Goal: Transaction & Acquisition: Purchase product/service

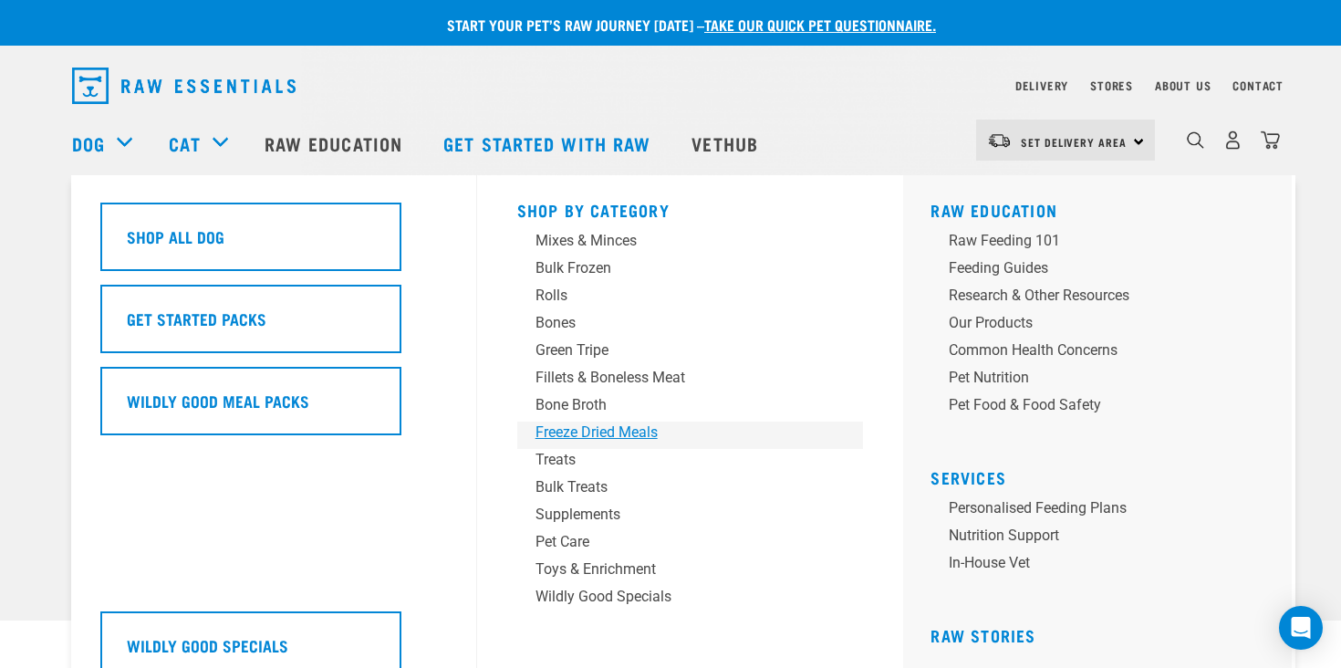
click at [578, 434] on div "Freeze Dried Meals" at bounding box center [677, 432] width 285 height 22
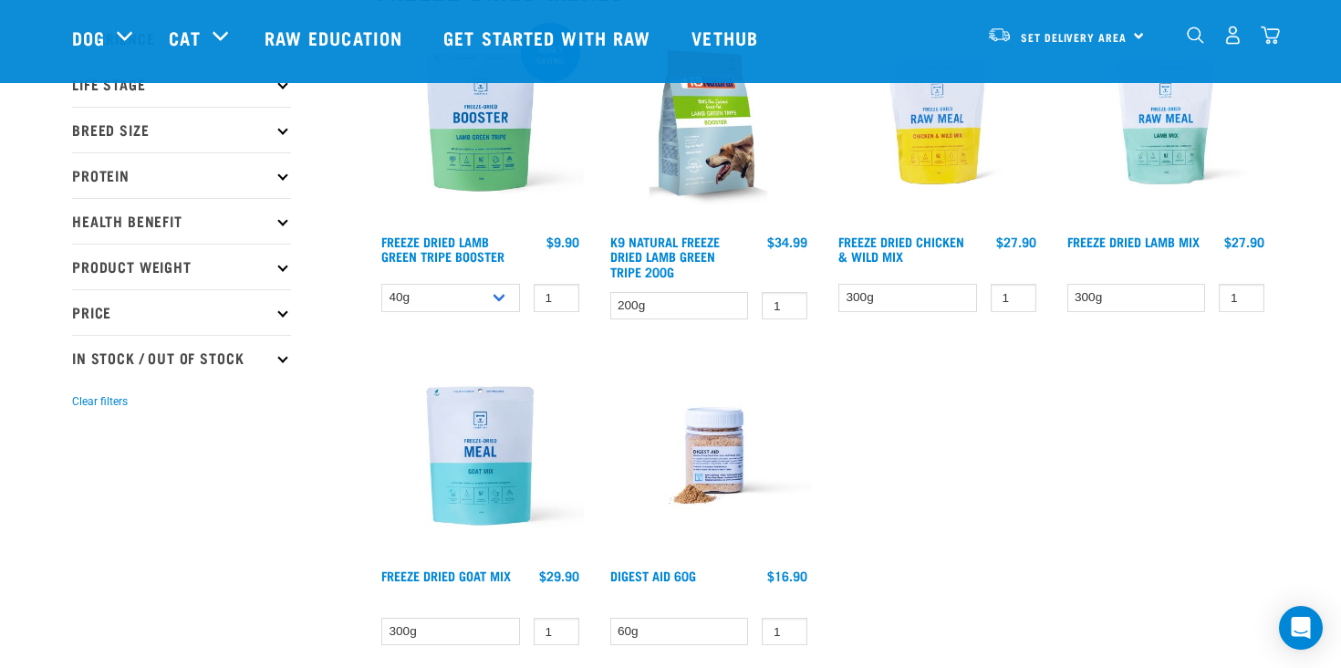
scroll to position [255, 0]
click at [508, 303] on select "40g 200g" at bounding box center [450, 297] width 139 height 28
select select "348055"
click at [381, 283] on select "40g 200g" at bounding box center [450, 297] width 139 height 28
click at [562, 293] on input "2" at bounding box center [557, 297] width 46 height 28
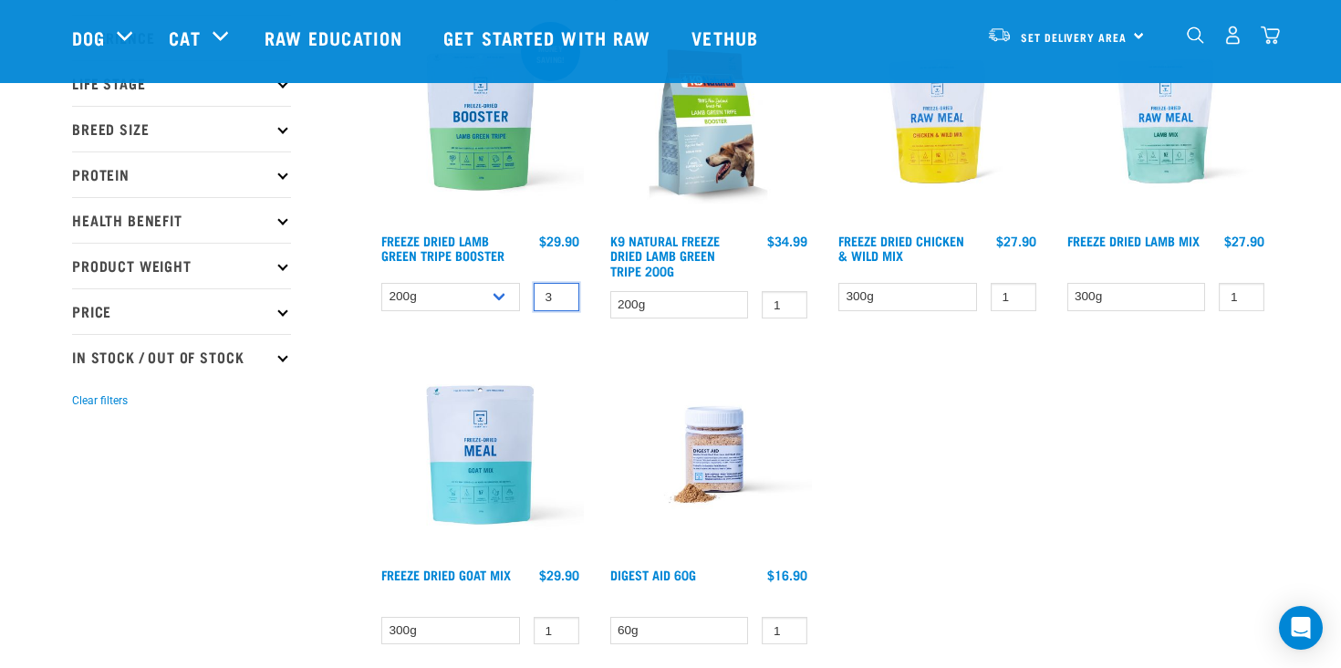
click at [562, 293] on input "3" at bounding box center [557, 297] width 46 height 28
type input "4"
click at [562, 293] on input "4" at bounding box center [557, 297] width 46 height 28
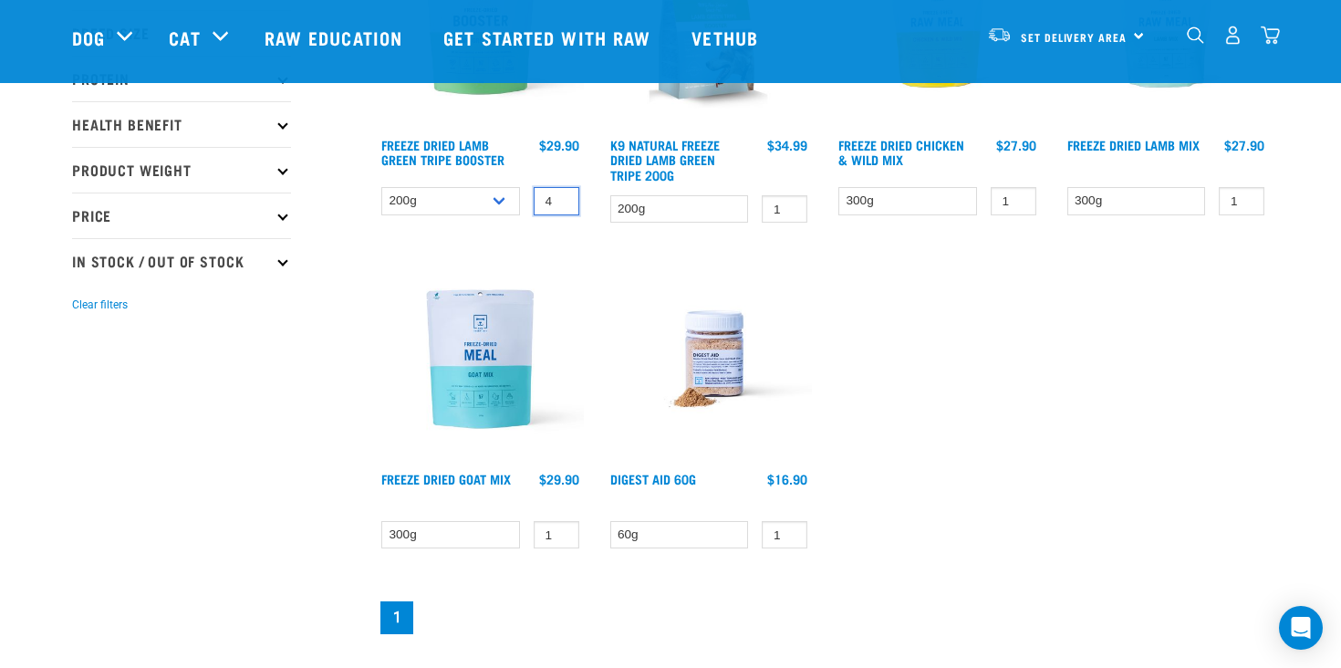
scroll to position [356, 0]
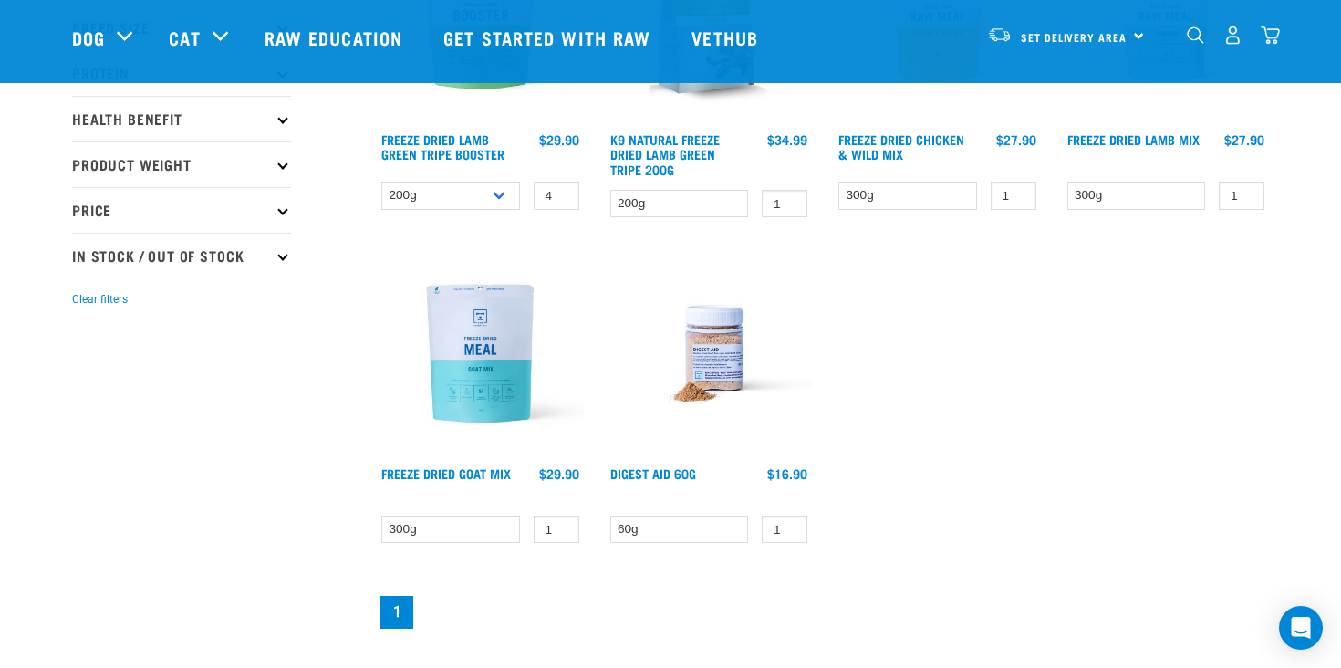
click at [502, 580] on div "Money saving! Freeze Dried Lamb Green Tripe Booster 4 0 100" at bounding box center [823, 275] width 914 height 738
click at [570, 200] on input "4" at bounding box center [557, 196] width 46 height 28
click at [1076, 251] on div "Money saving! Freeze Dried Lamb Green Tripe Booster 4 0 100" at bounding box center [823, 275] width 914 height 738
click at [1271, 54] on div "0" at bounding box center [1233, 35] width 94 height 41
click at [1272, 39] on img "dropdown navigation" at bounding box center [1270, 35] width 19 height 19
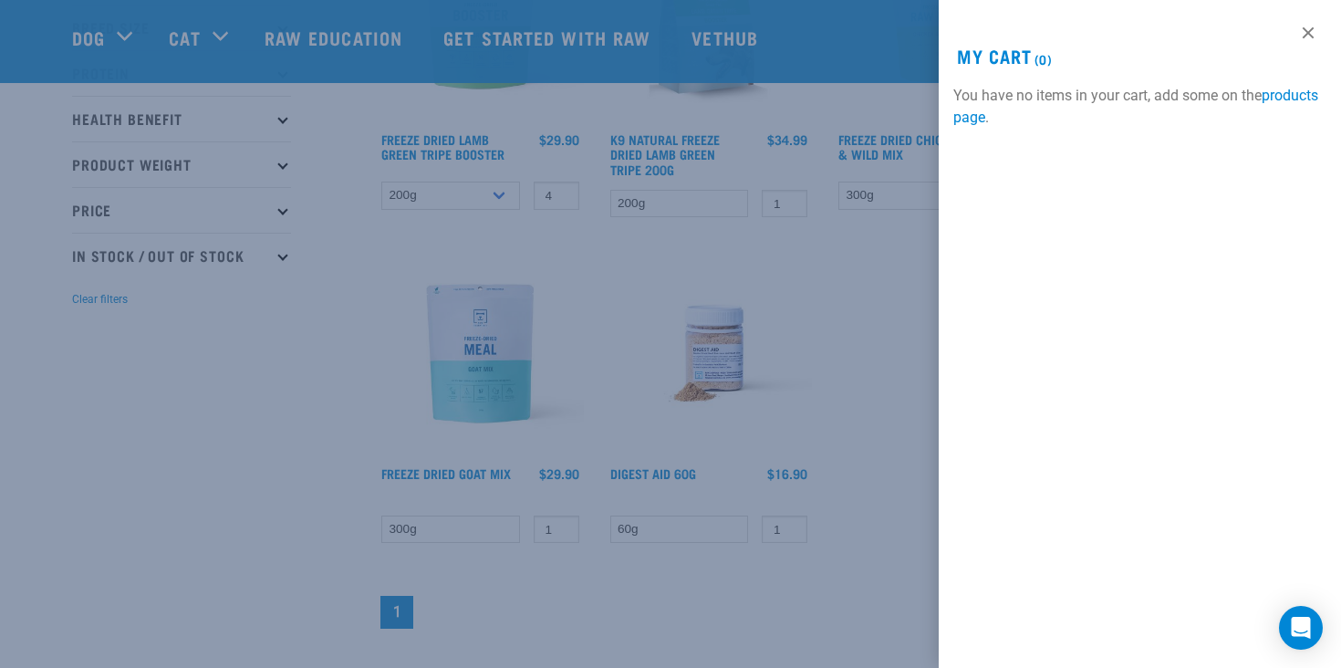
click at [658, 211] on div at bounding box center [670, 334] width 1341 height 668
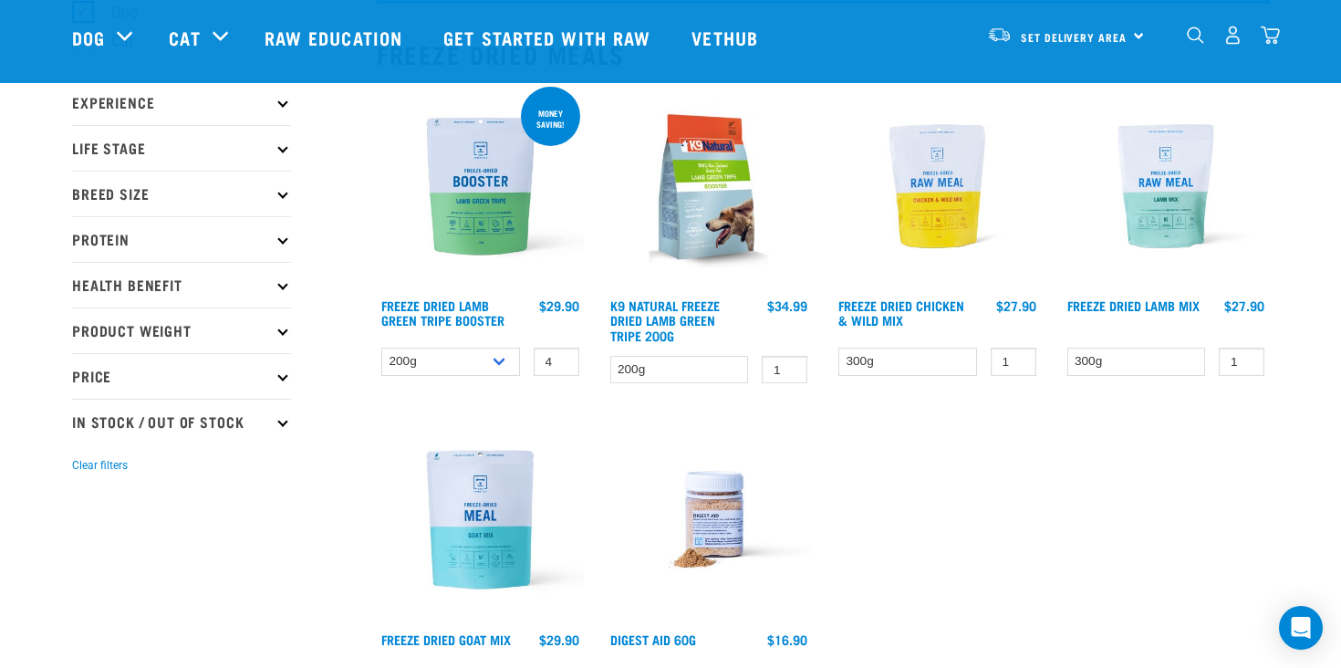
scroll to position [188, 0]
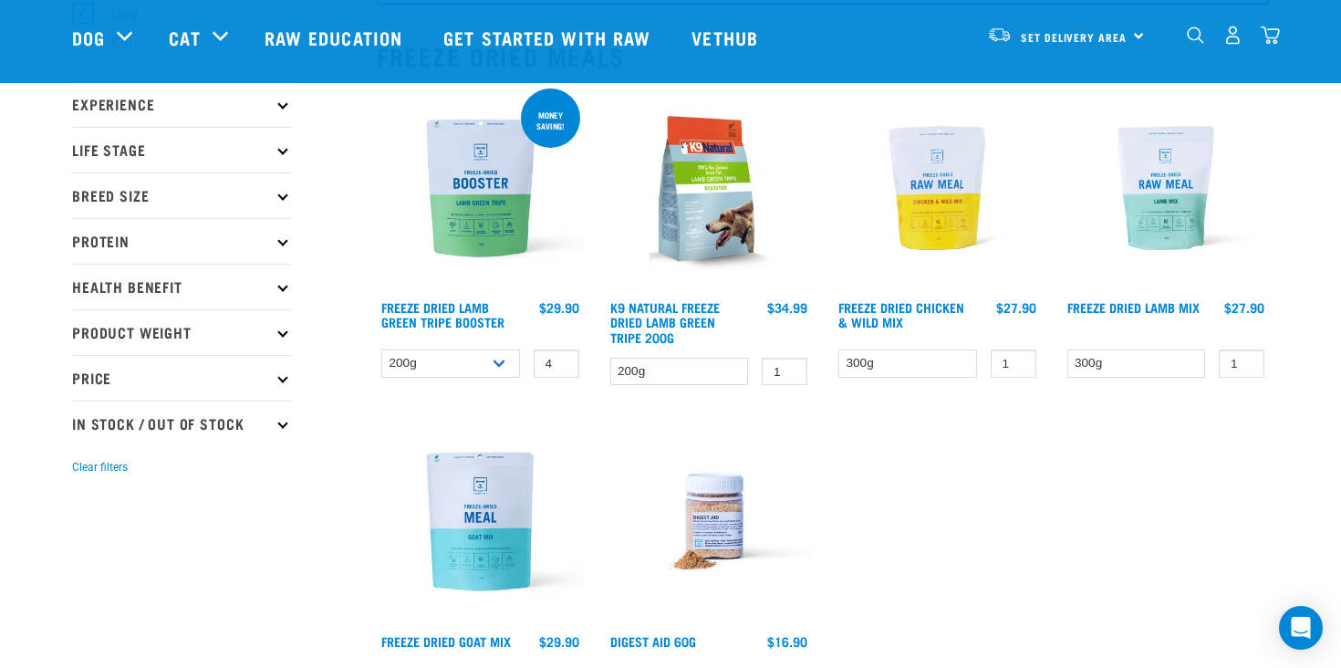
click at [535, 122] on div "Money saving!" at bounding box center [550, 120] width 59 height 38
click at [470, 216] on img at bounding box center [480, 188] width 207 height 207
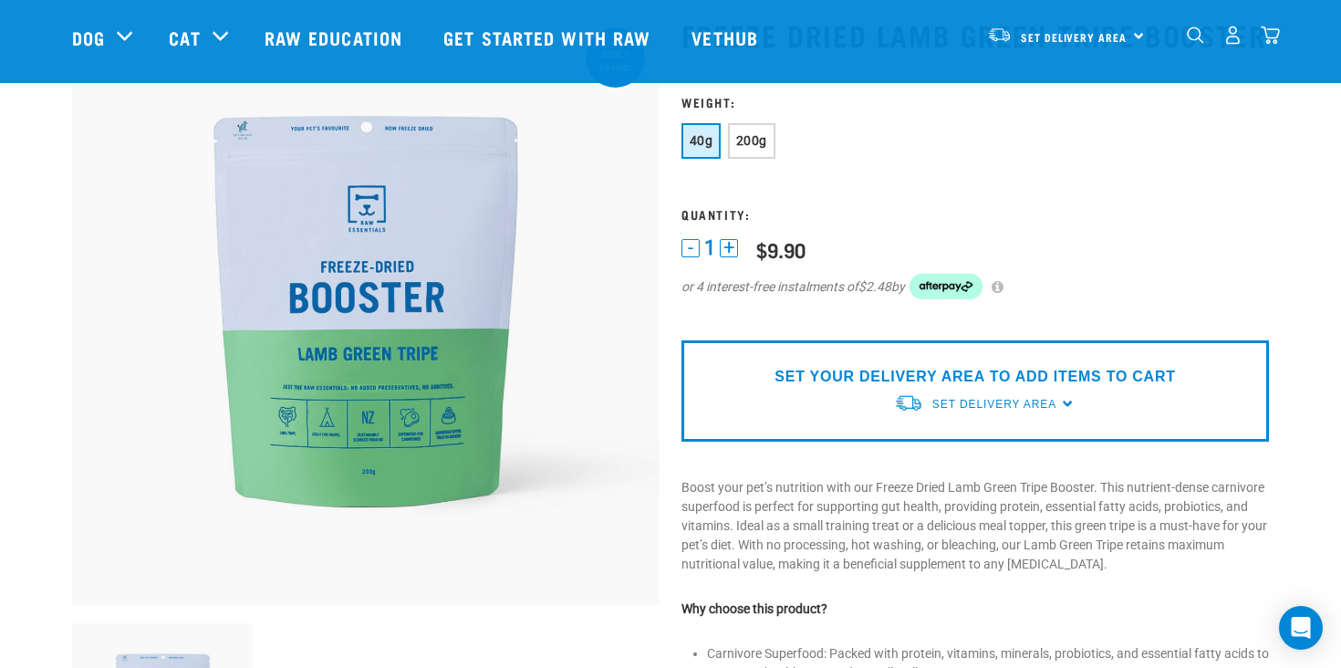
scroll to position [86, 0]
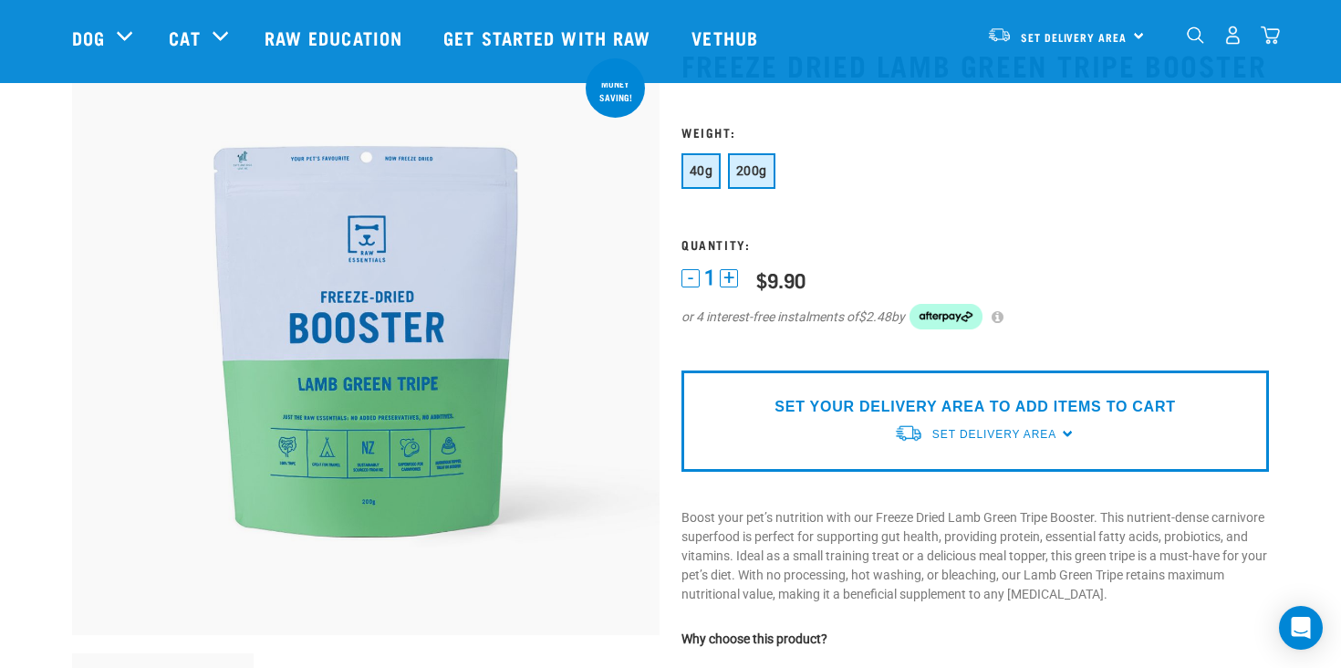
click at [753, 168] on span "200g" at bounding box center [751, 170] width 31 height 15
click at [724, 275] on button "+" at bounding box center [729, 278] width 18 height 18
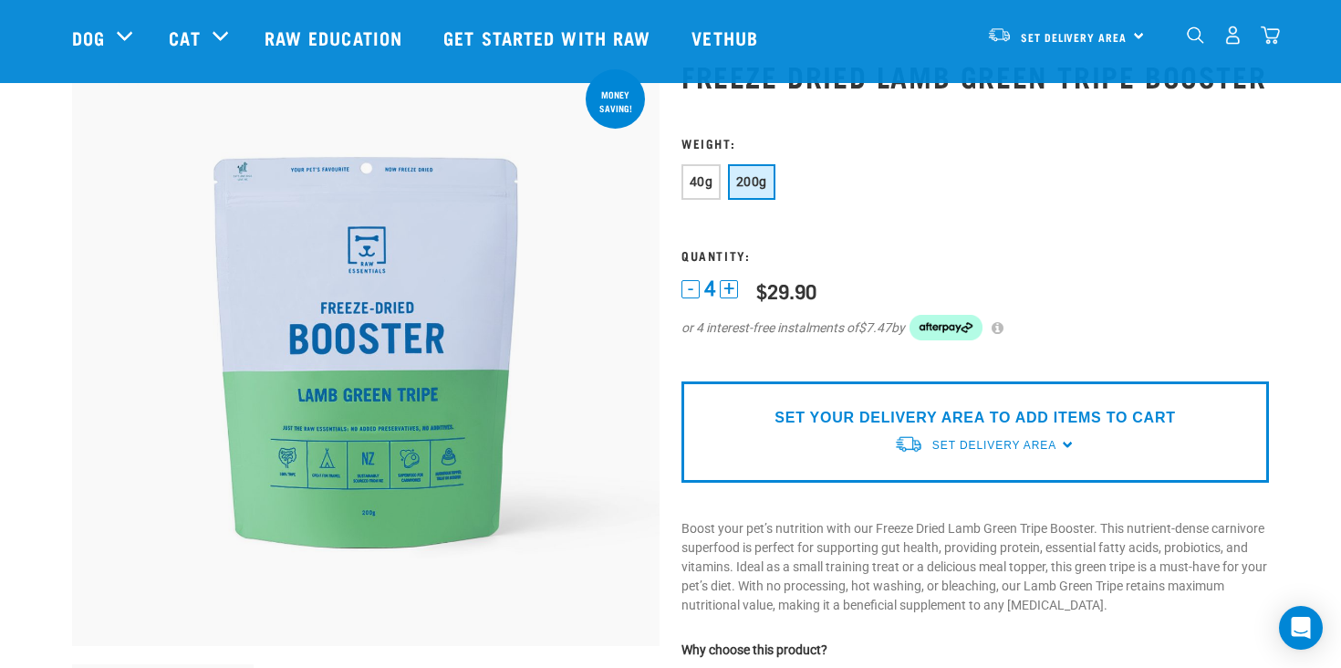
scroll to position [65, 0]
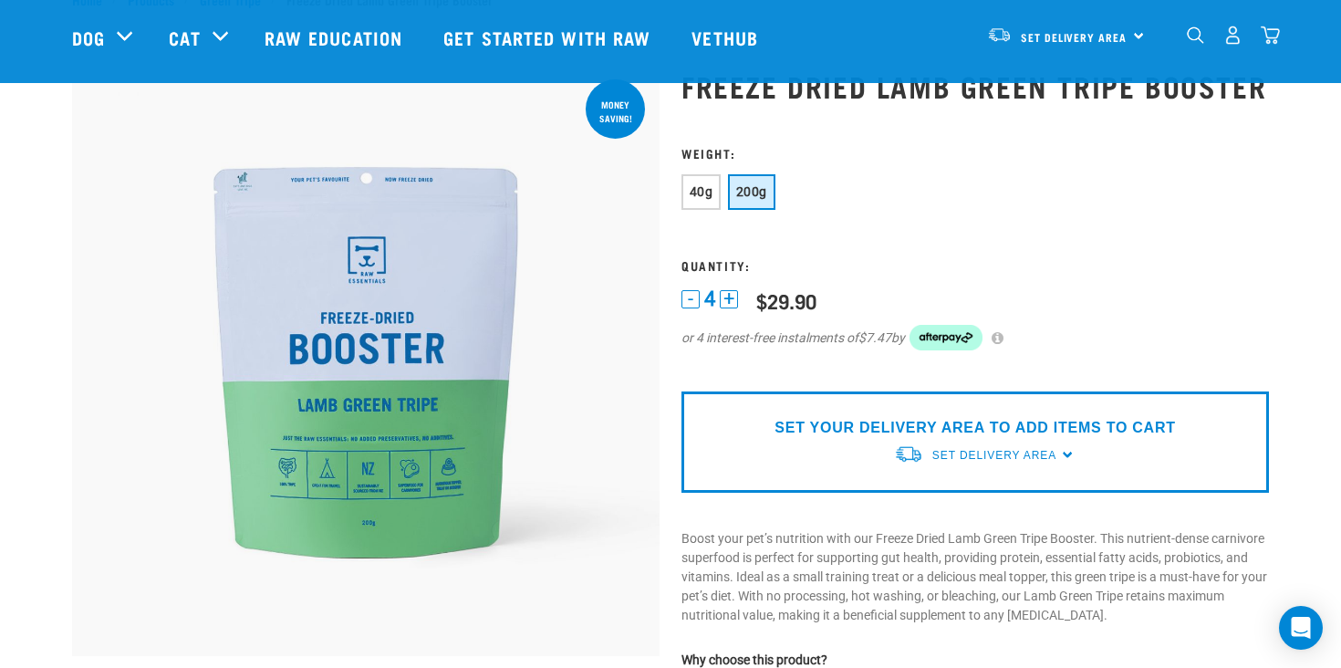
click at [1090, 54] on div "Set Delivery Area North Island South Island" at bounding box center [1065, 35] width 179 height 41
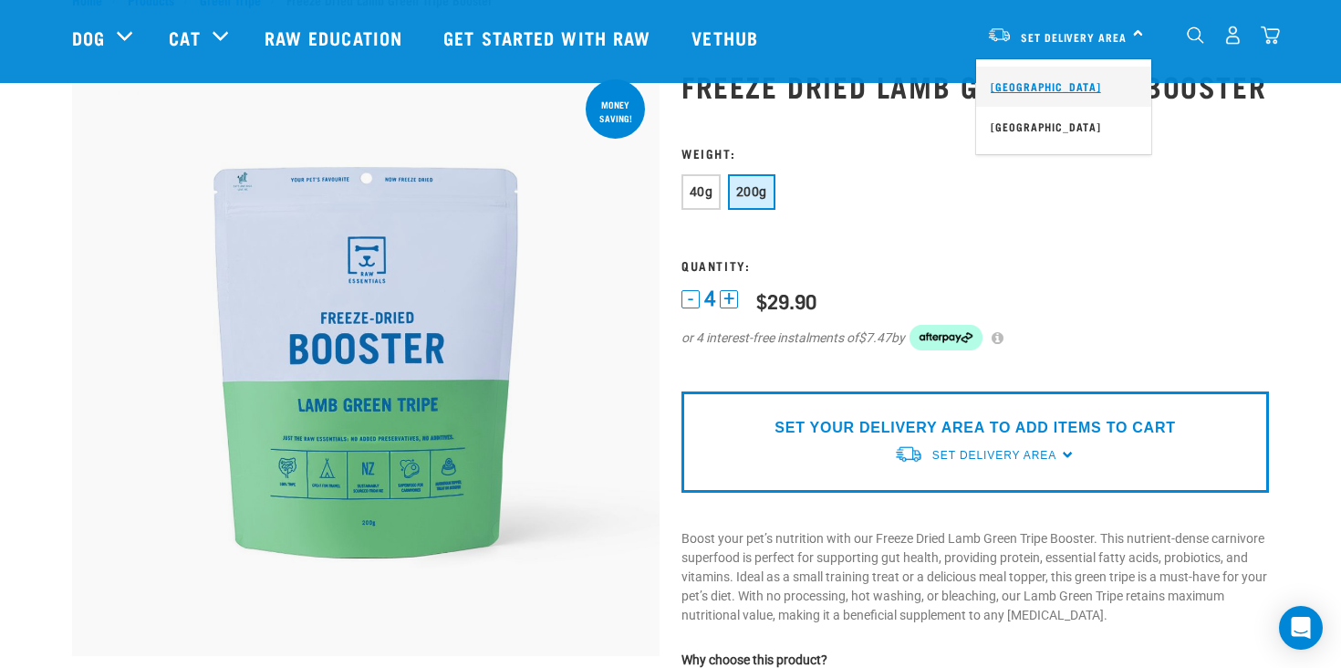
click at [1044, 83] on link "[GEOGRAPHIC_DATA]" at bounding box center [1063, 87] width 175 height 40
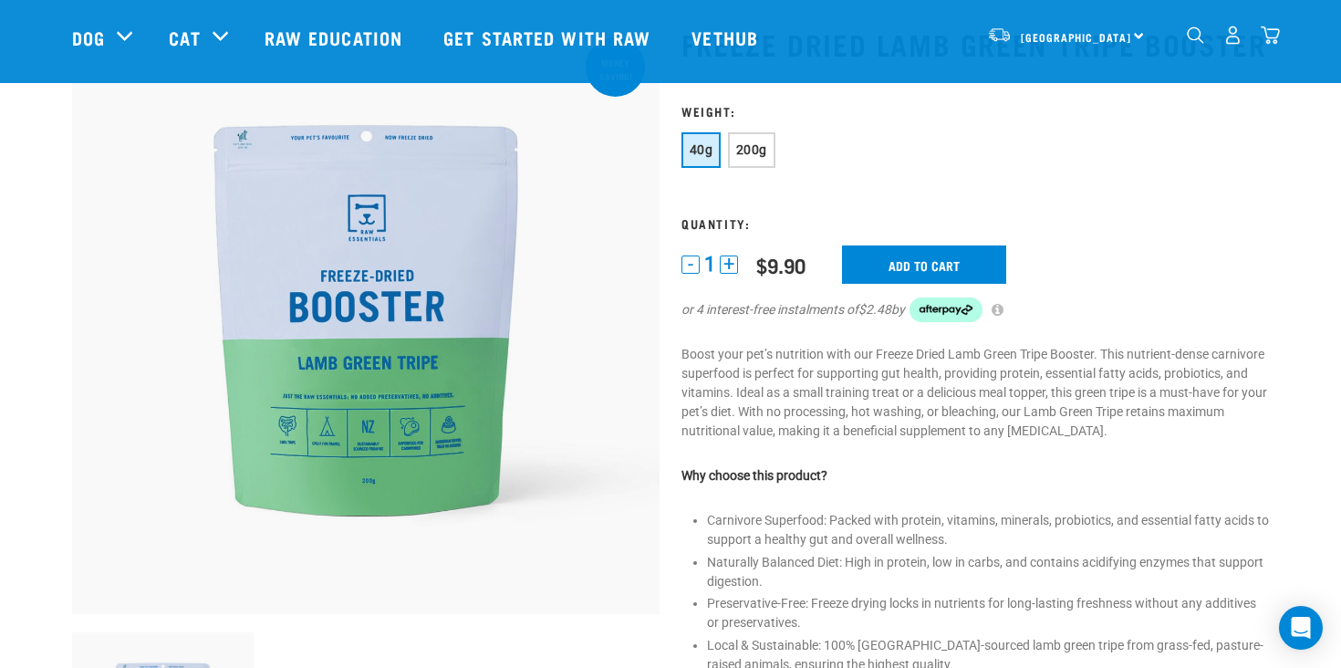
scroll to position [106, 0]
click at [763, 145] on span "200g" at bounding box center [751, 150] width 31 height 15
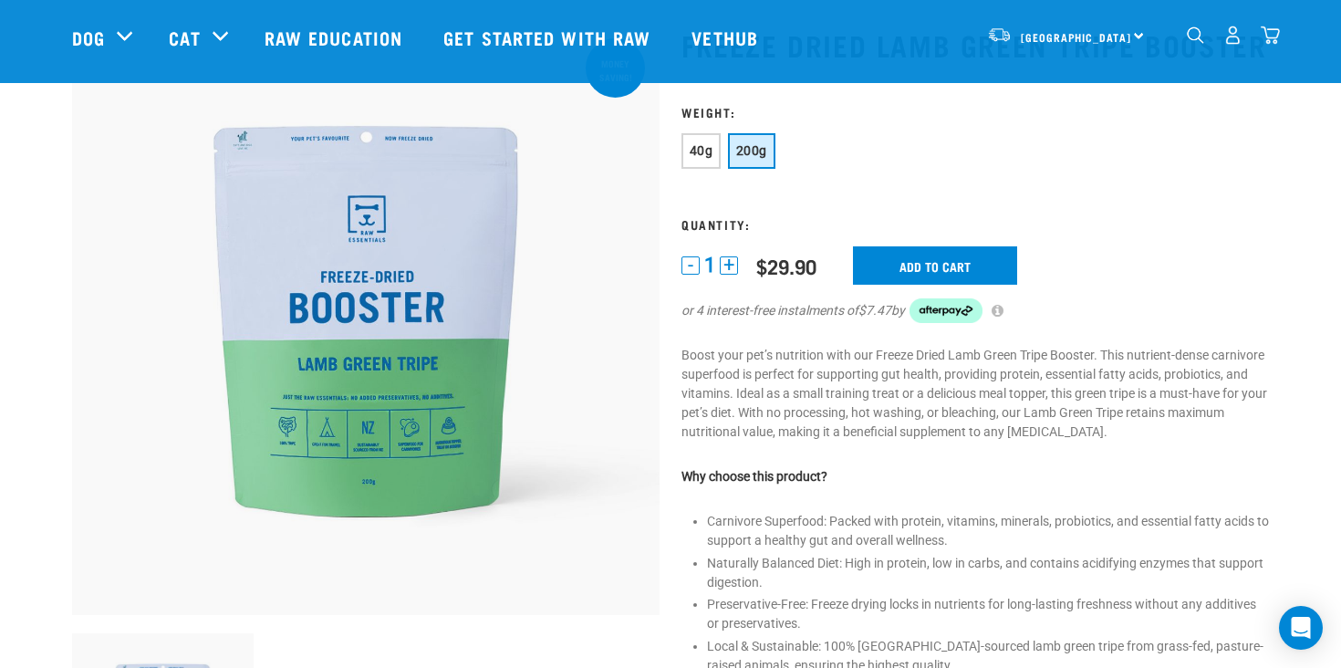
click at [726, 278] on div "1 - 1 + 0 100 0 100 $9.90 Add to cart $7.47 by" at bounding box center [974, 296] width 587 height 100
click at [726, 275] on div "1 - 1 + 0 100 0 100 $9.90 Add to cart $7.47 by" at bounding box center [974, 296] width 587 height 100
click at [726, 275] on div "- 1 +" at bounding box center [709, 264] width 57 height 19
click at [726, 270] on button "+" at bounding box center [729, 265] width 18 height 18
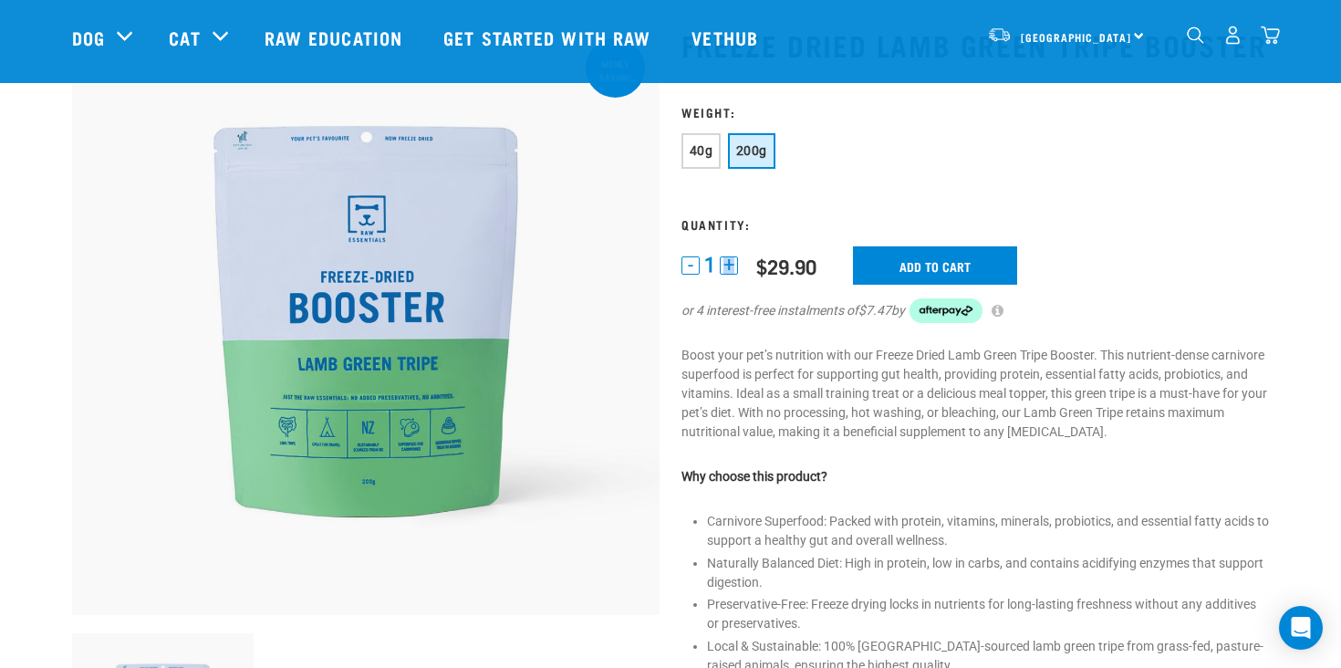
click at [726, 270] on button "+" at bounding box center [729, 265] width 18 height 18
click at [945, 262] on input "Add to cart" at bounding box center [935, 265] width 164 height 38
click at [69, 335] on button "delete" at bounding box center [60, 334] width 18 height 18
click at [684, 265] on button "-" at bounding box center [690, 265] width 18 height 18
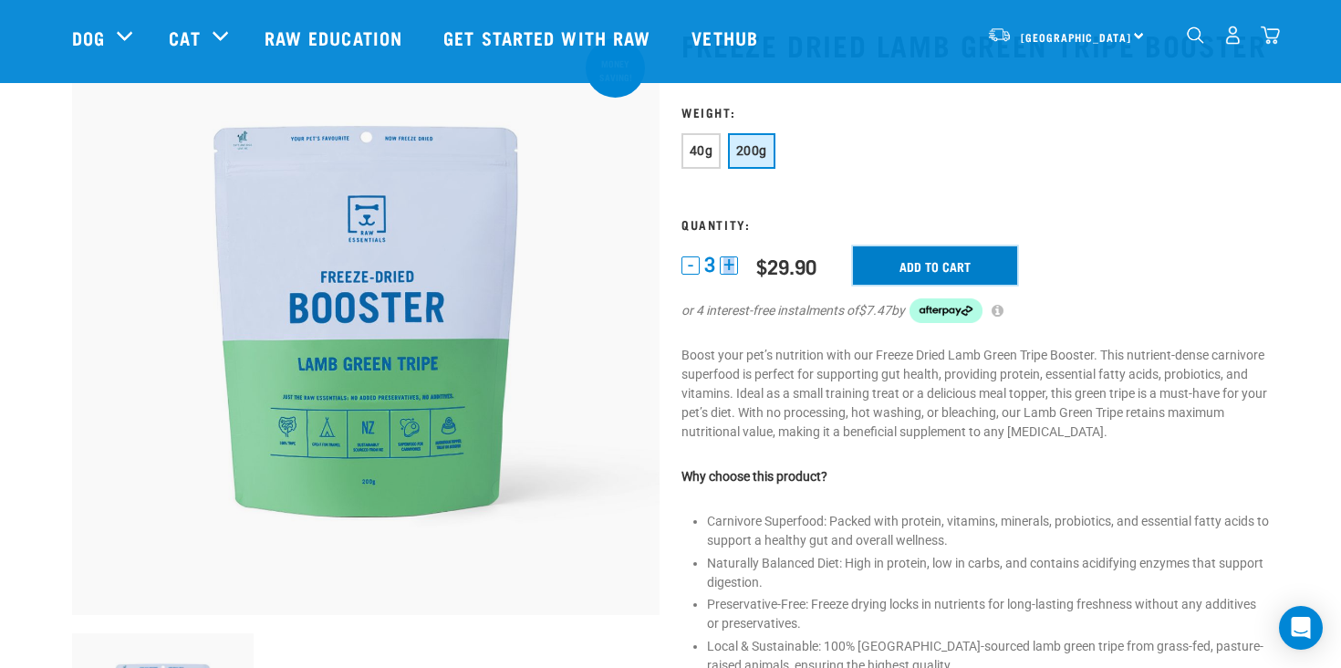
click at [913, 249] on input "Add to cart" at bounding box center [935, 265] width 164 height 38
click at [1272, 38] on img "dropdown navigation" at bounding box center [1270, 35] width 19 height 19
click at [1269, 36] on img "dropdown navigation" at bounding box center [1270, 35] width 19 height 19
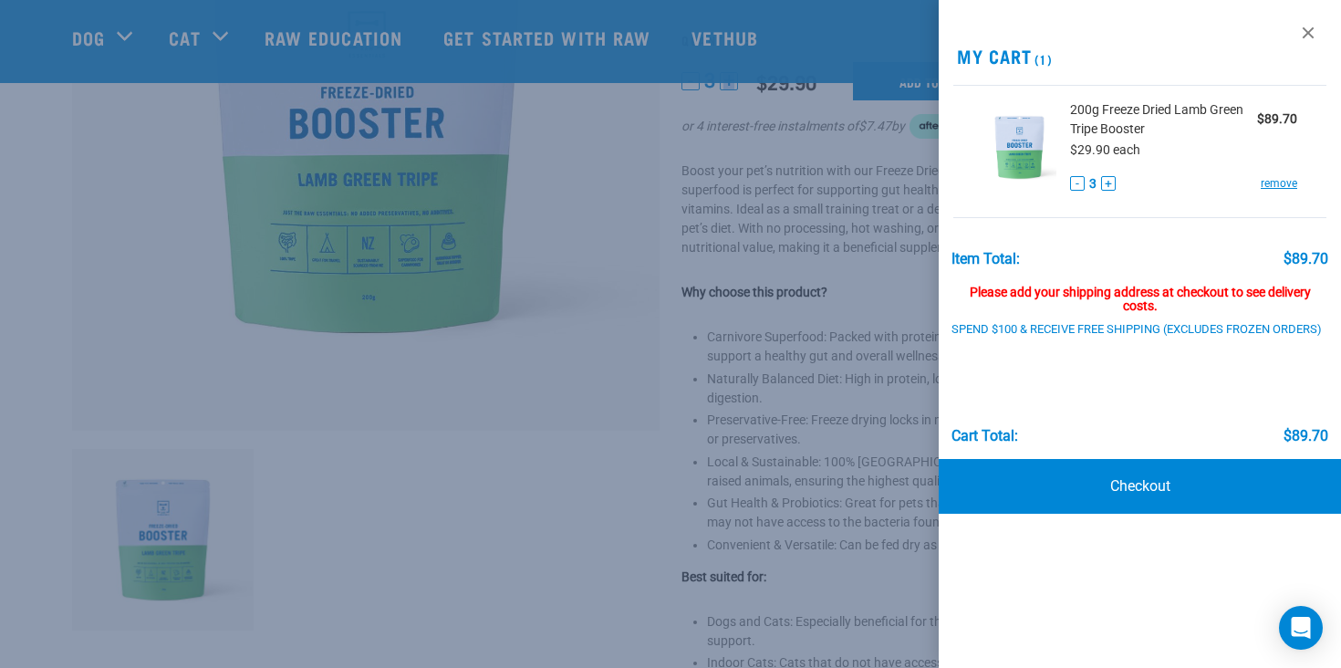
scroll to position [296, 0]
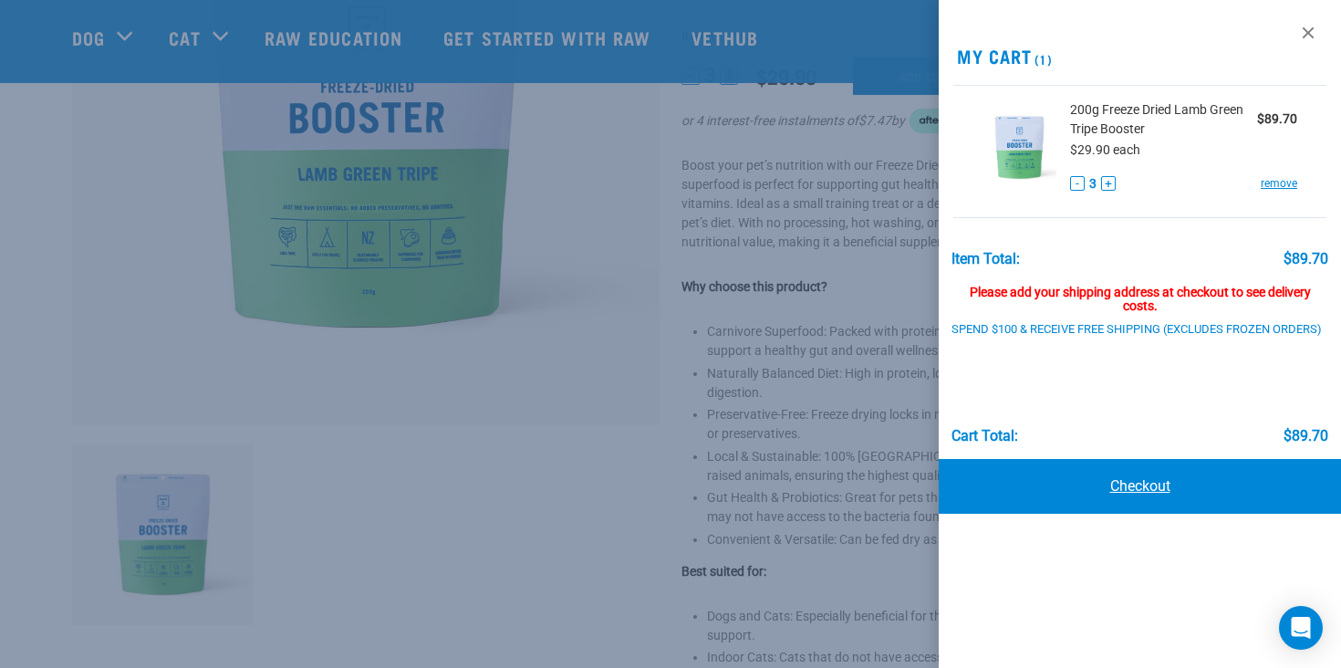
click at [1041, 492] on link "Checkout" at bounding box center [1140, 486] width 402 height 55
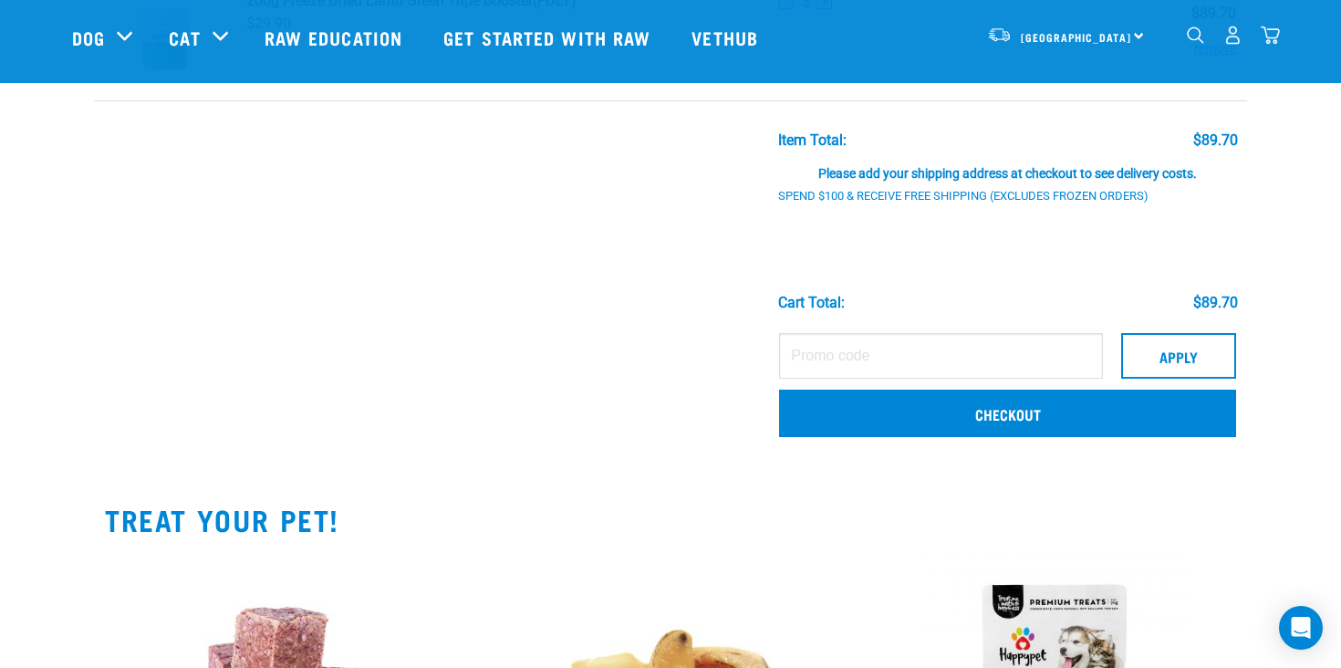
scroll to position [238, 0]
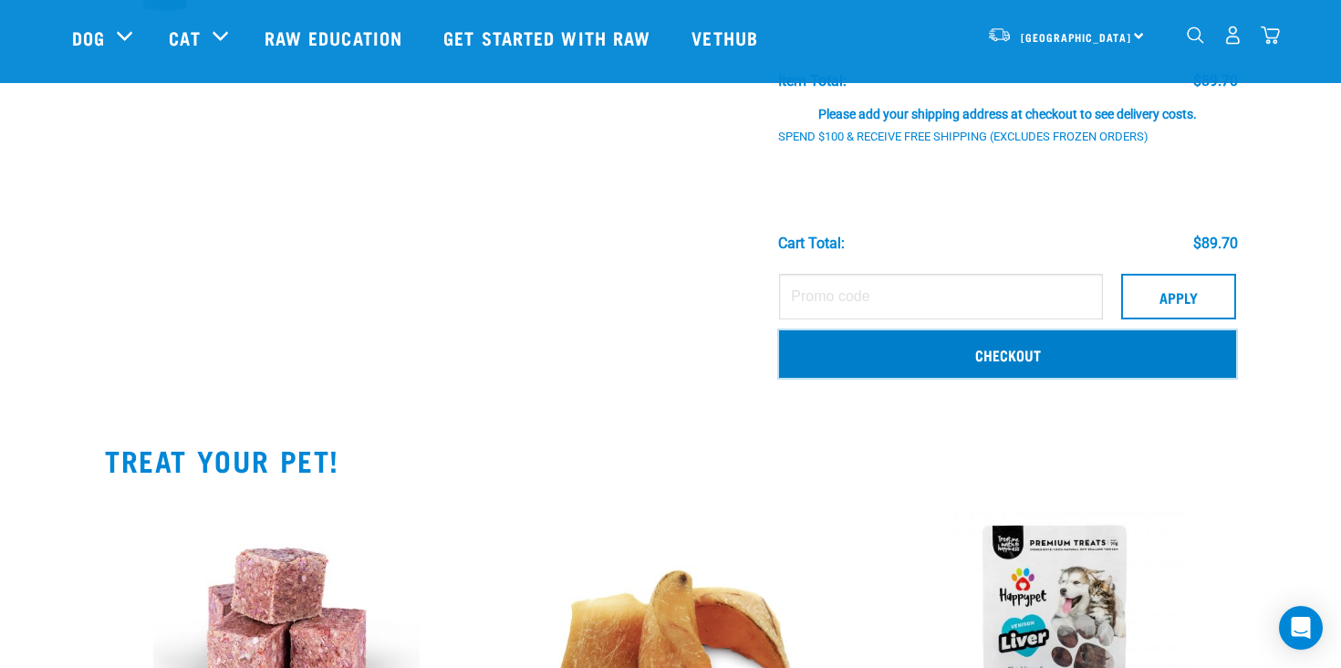
click at [989, 337] on link "Checkout" at bounding box center [1007, 353] width 457 height 47
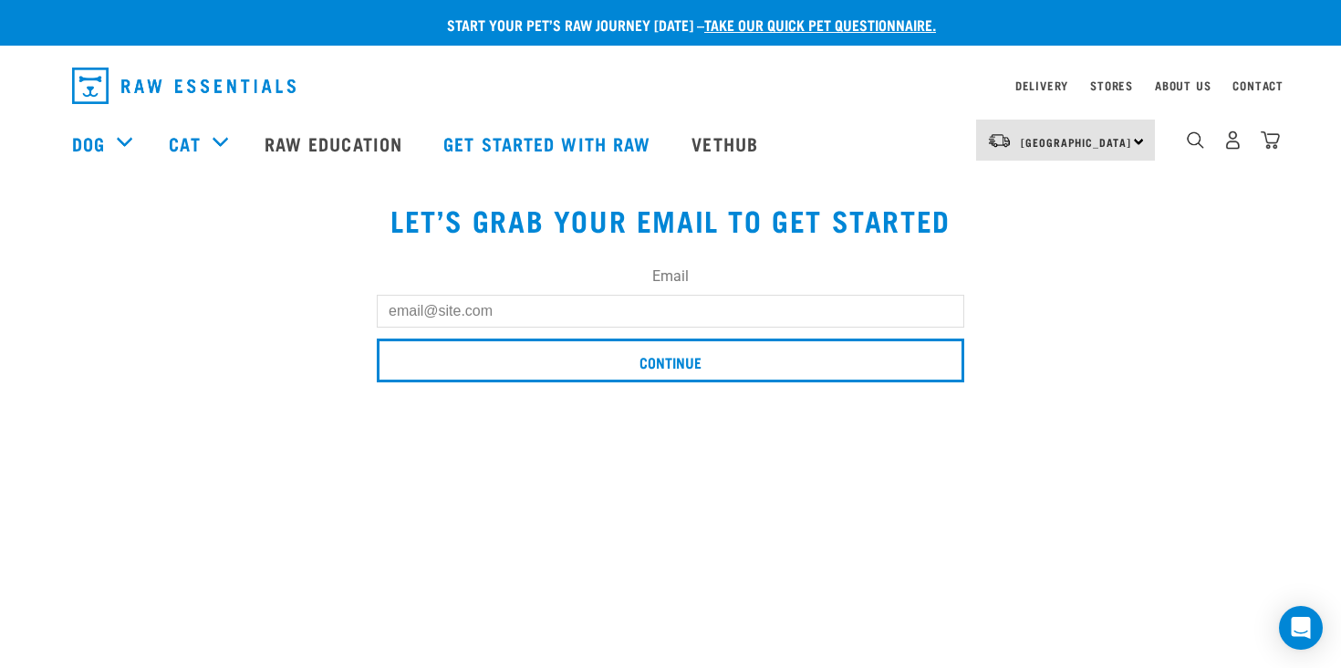
click at [797, 325] on input "Email" at bounding box center [670, 311] width 587 height 33
type input "[EMAIL_ADDRESS][DOMAIN_NAME]"
click at [377, 338] on input "Continue" at bounding box center [670, 360] width 587 height 44
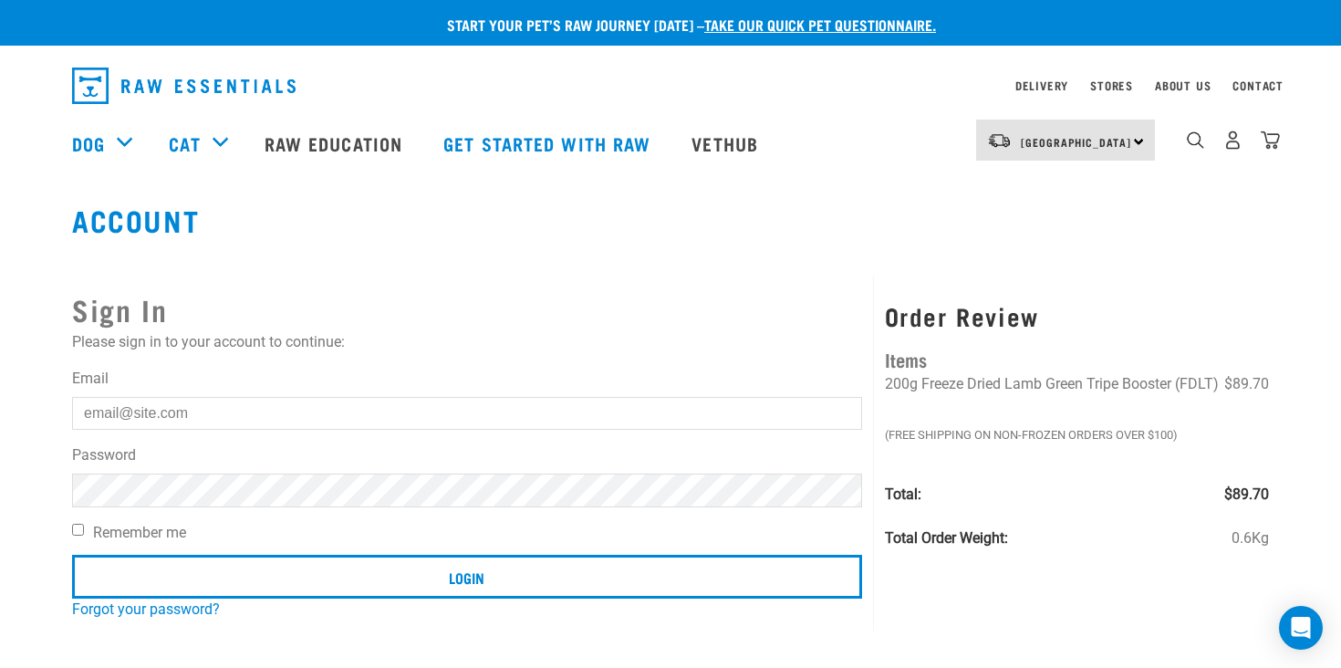
type input "emmarosedunn@gmail.com"
click at [70, 530] on div "Sign In Please sign in to your account to continue: Email emmarosedunn@gmail.co…" at bounding box center [467, 453] width 813 height 355
click at [78, 531] on input "Remember me" at bounding box center [78, 530] width 12 height 12
checkbox input "true"
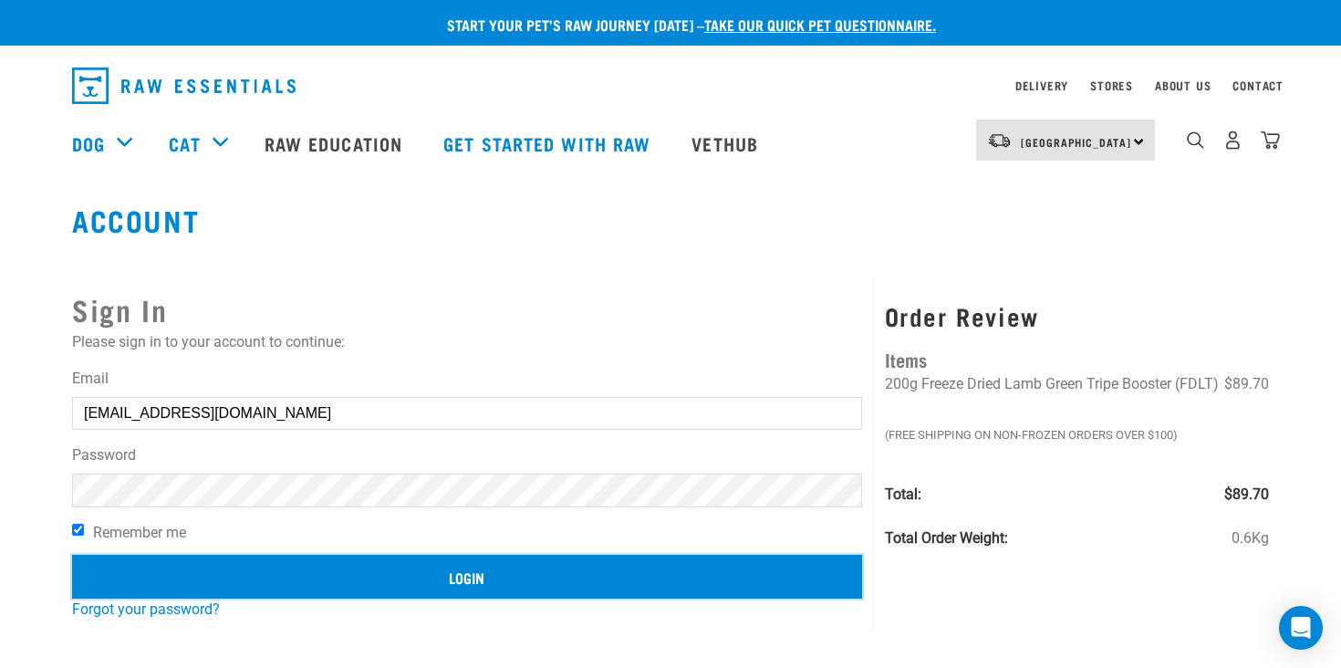
click at [509, 585] on input "Login" at bounding box center [467, 577] width 790 height 44
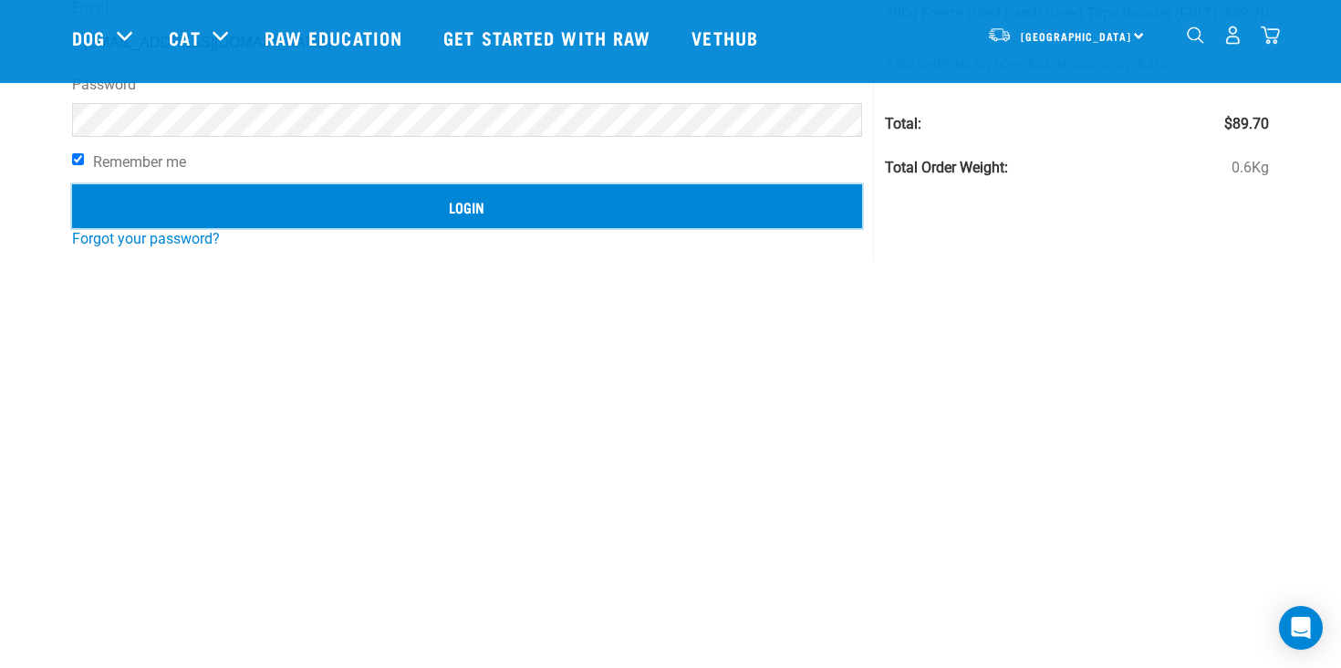
scroll to position [270, 0]
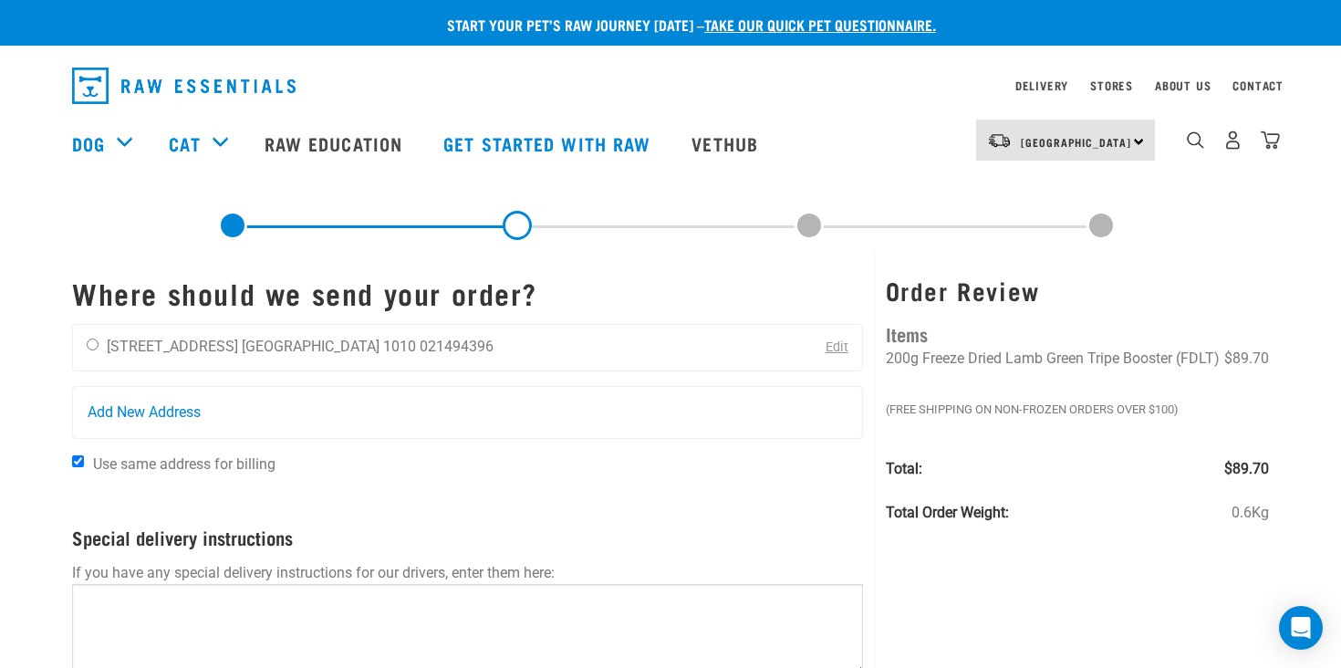
click at [1205, 137] on div "3" at bounding box center [1233, 139] width 94 height 41
click at [1199, 144] on img "dropdown navigation" at bounding box center [1195, 139] width 17 height 17
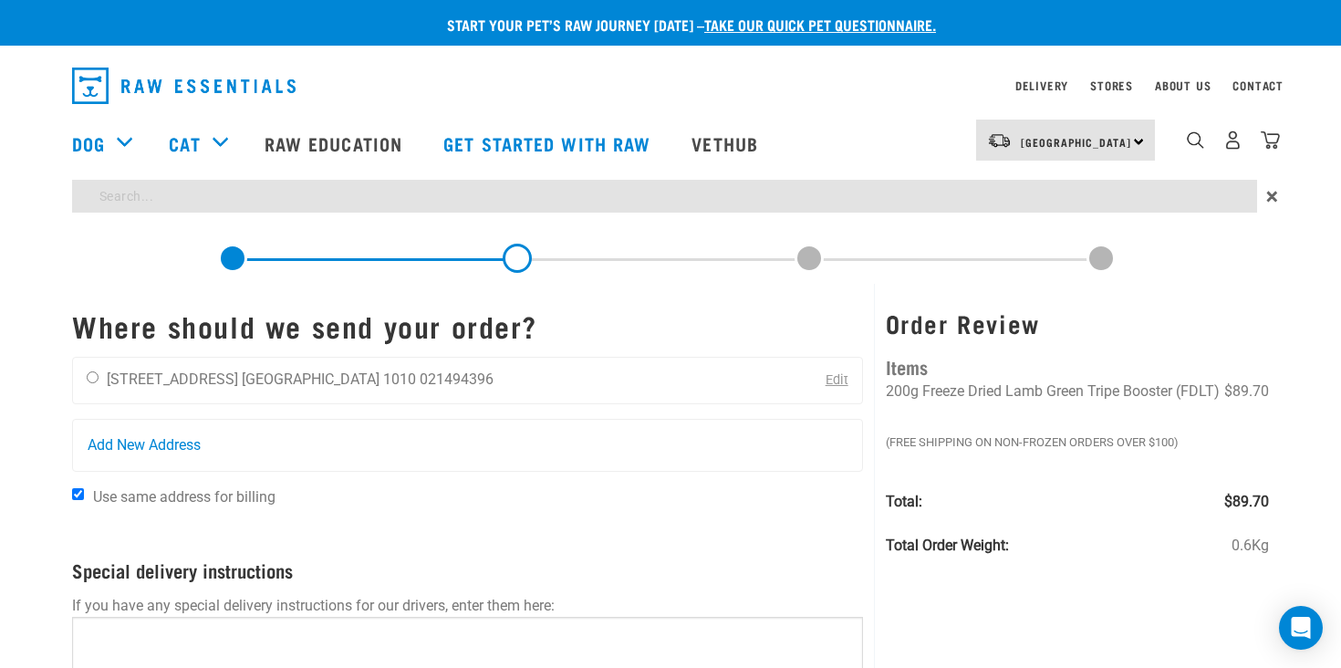
click at [1089, 203] on input "search" at bounding box center [664, 196] width 1185 height 33
type input "pron"
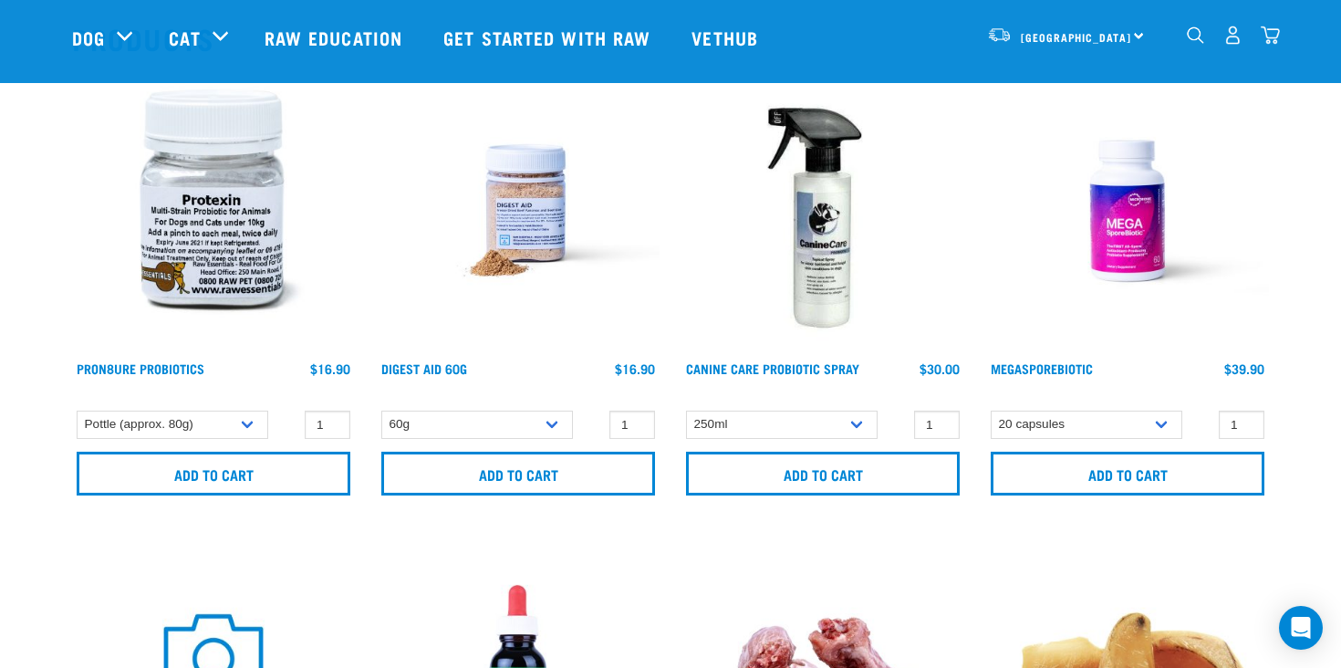
scroll to position [213, 0]
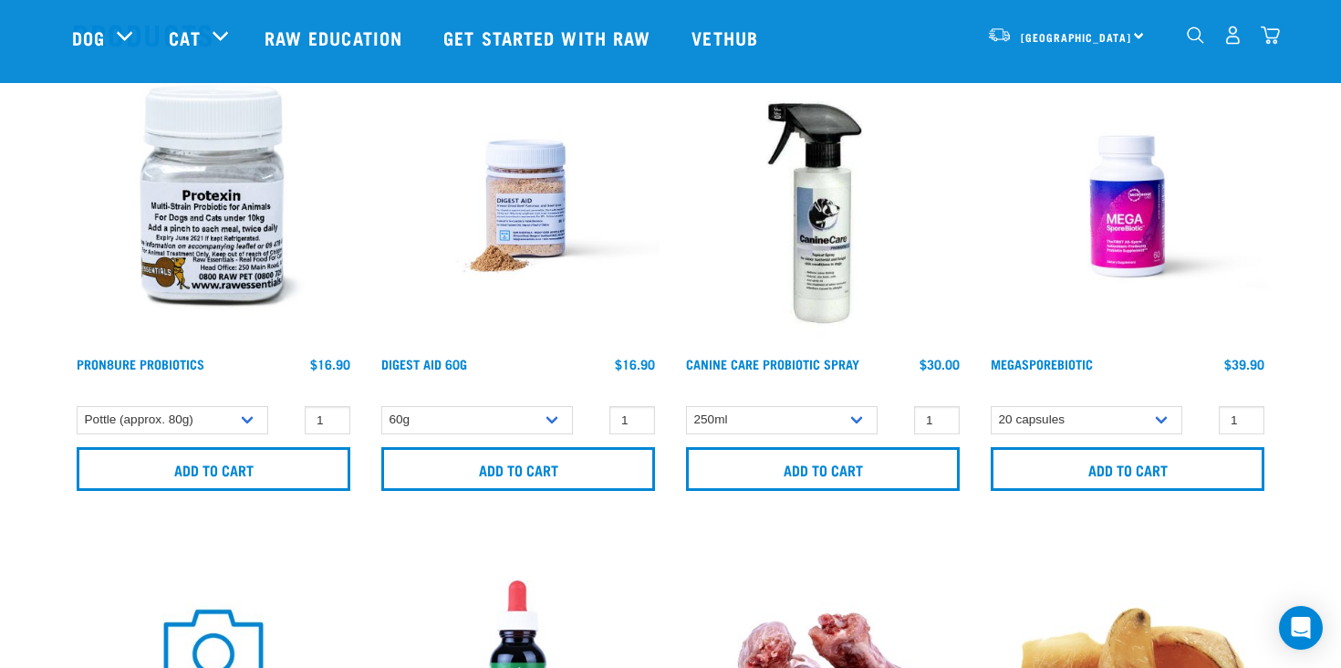
click at [397, 369] on h4 "Digest Aid 60g" at bounding box center [424, 375] width 86 height 36
click at [414, 360] on link "Digest Aid 60g" at bounding box center [424, 363] width 86 height 6
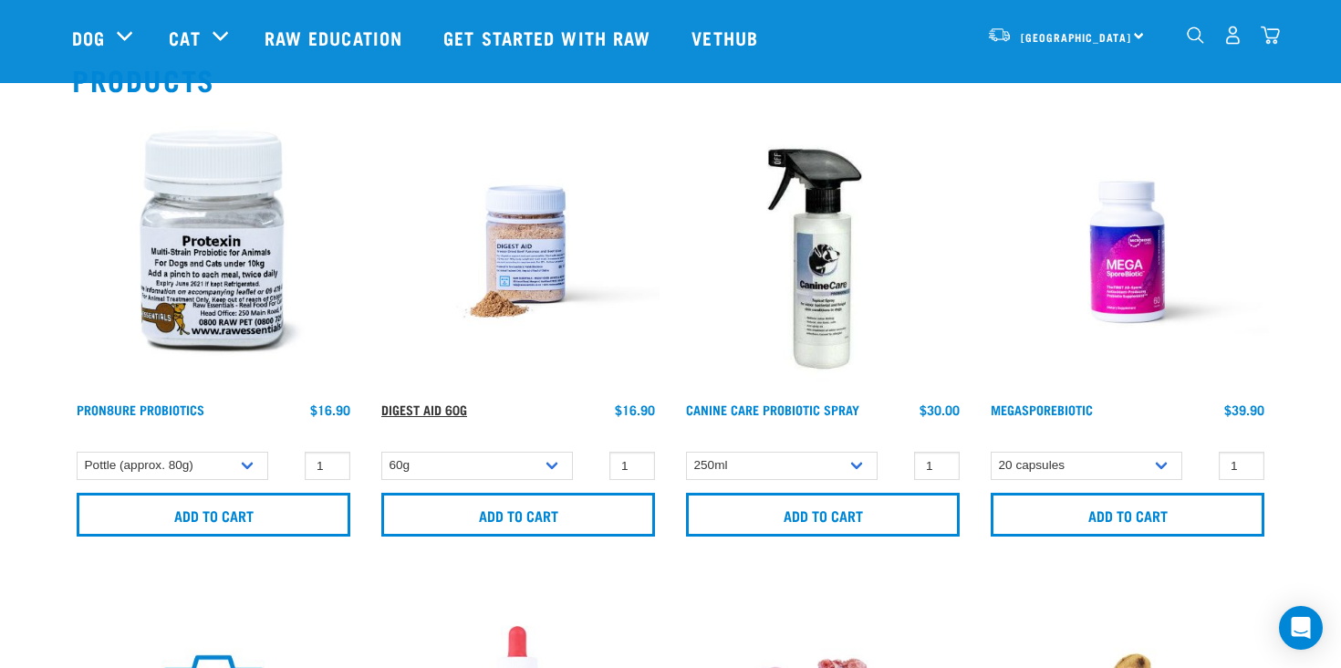
scroll to position [201, 0]
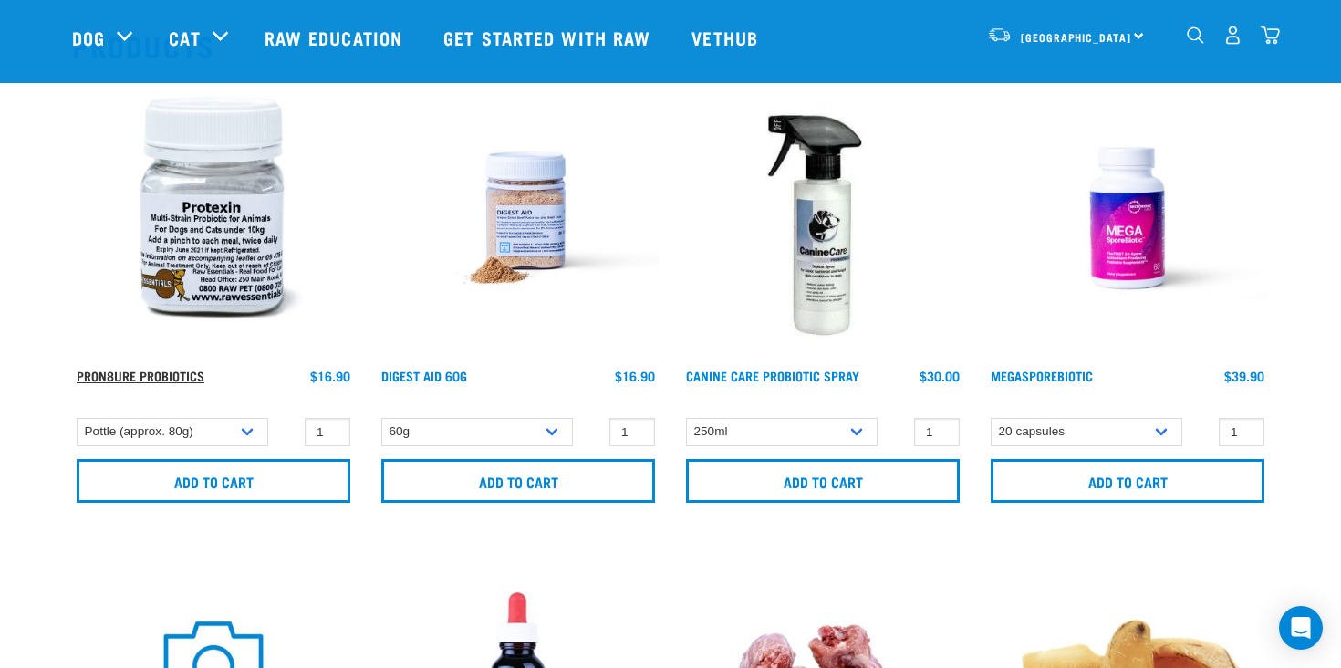
click at [191, 379] on link "ProN8ure Probiotics" at bounding box center [141, 375] width 128 height 6
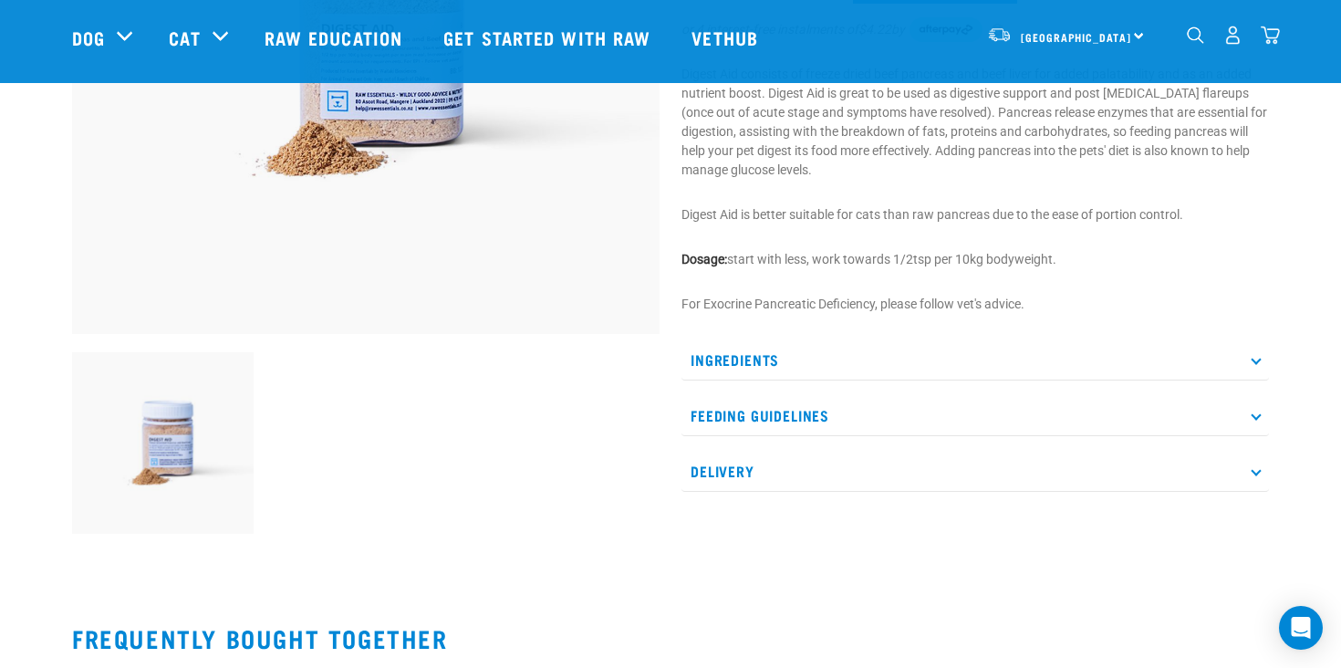
scroll to position [388, 0]
click at [800, 370] on p "Ingredients" at bounding box center [974, 358] width 587 height 41
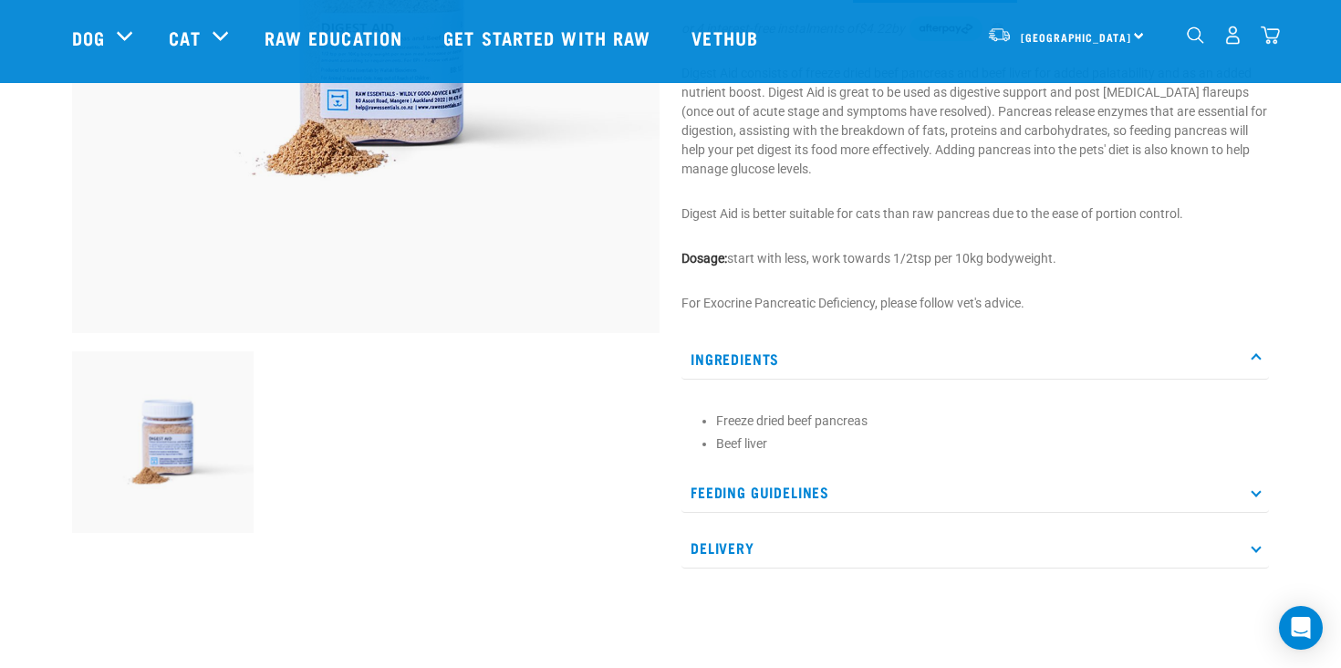
click at [768, 482] on p "Feeding Guidelines" at bounding box center [974, 492] width 587 height 41
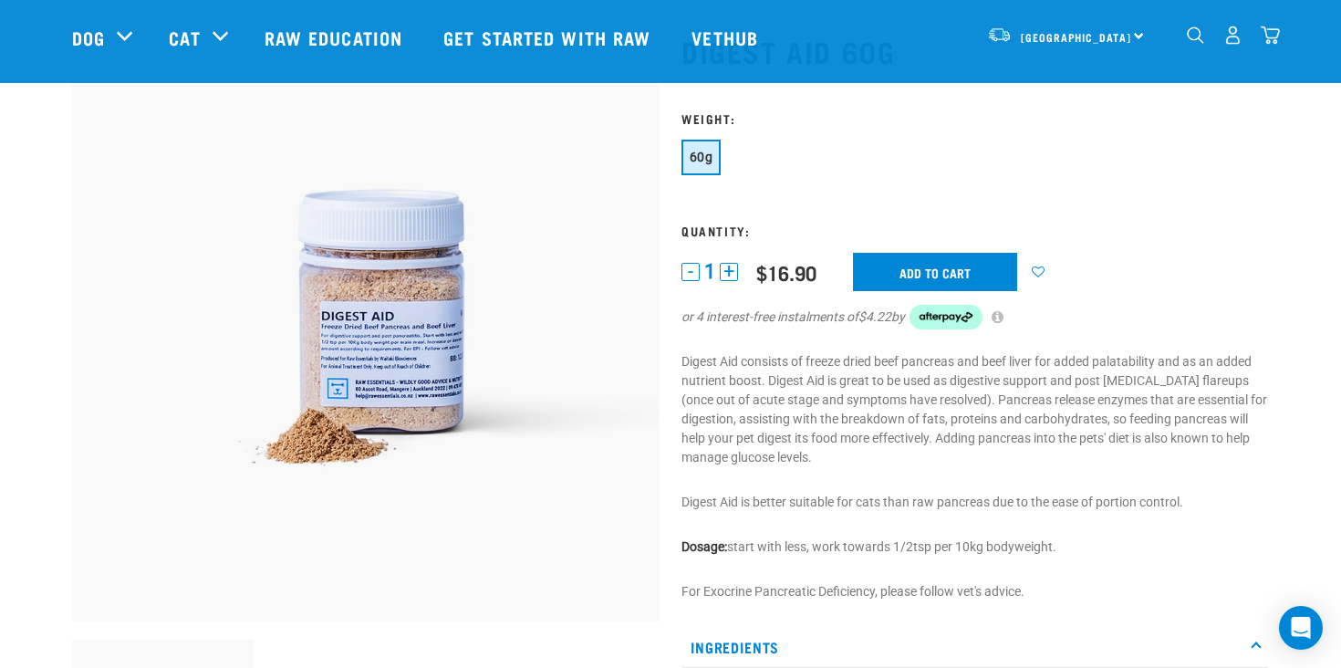
scroll to position [0, 0]
